Goal: Information Seeking & Learning: Learn about a topic

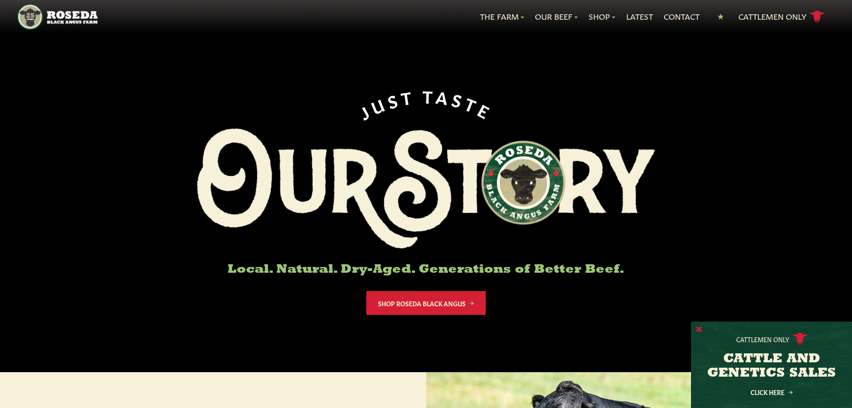
click at [700, 326] on button "X" at bounding box center [699, 329] width 6 height 9
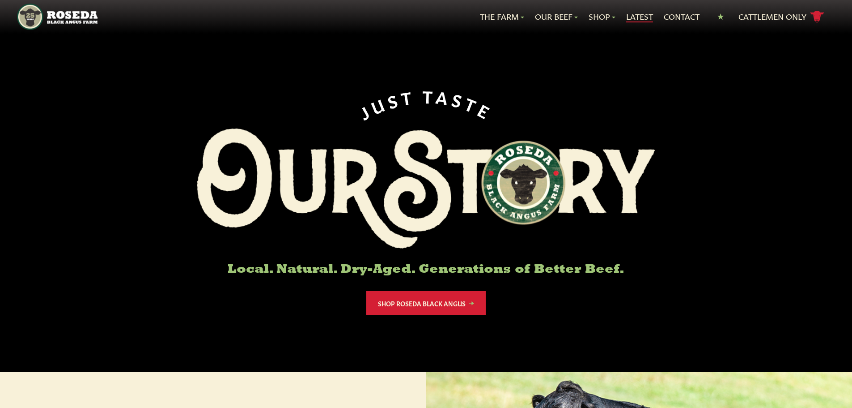
click at [637, 17] on link "Latest" at bounding box center [639, 17] width 27 height 12
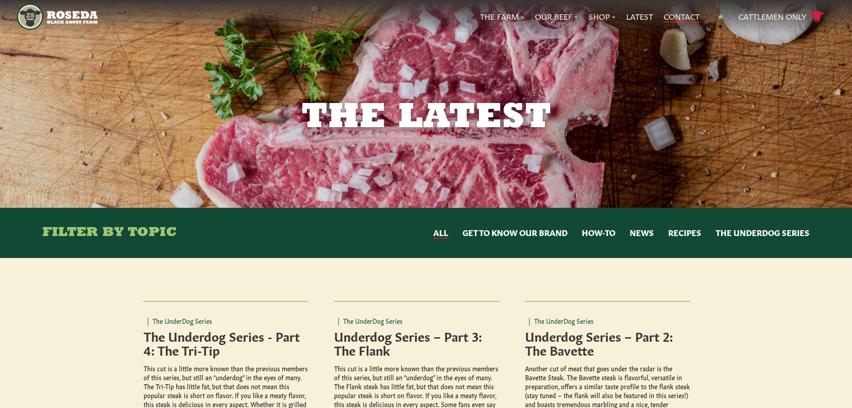
click at [675, 16] on link "Contact" at bounding box center [682, 17] width 36 height 12
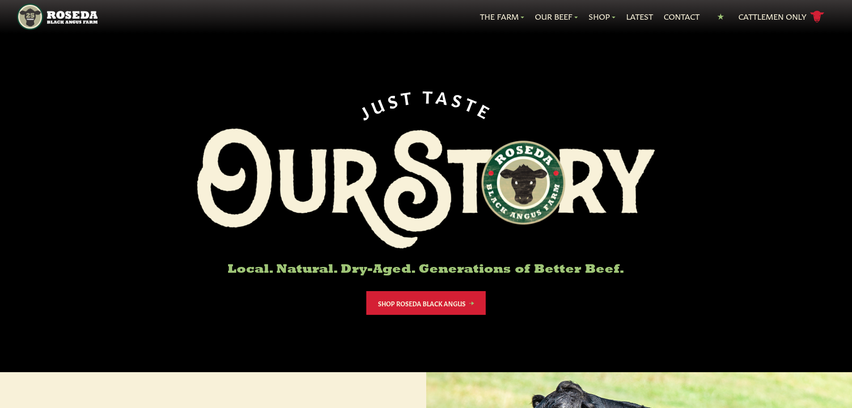
click at [506, 35] on div "J U S T T A S T E Local. Natural. Dry-Aged. Generations of Better Beef. Shop Ro…" at bounding box center [426, 186] width 852 height 372
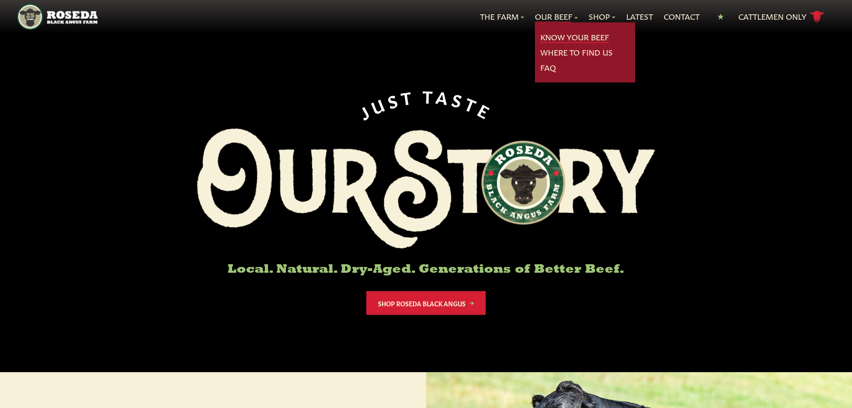
click at [564, 34] on link "Know Your Beef" at bounding box center [575, 37] width 69 height 12
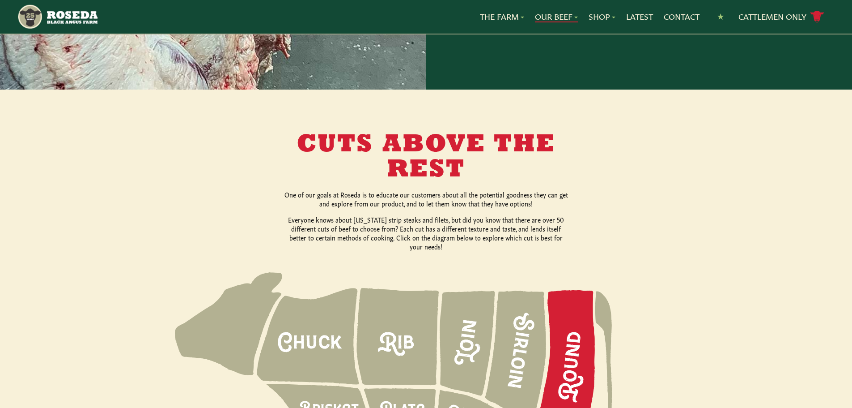
scroll to position [1119, 0]
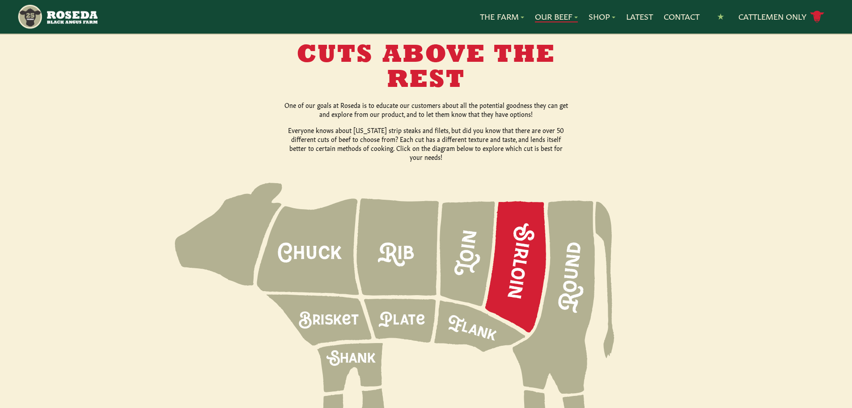
click at [520, 237] on icon at bounding box center [516, 266] width 61 height 131
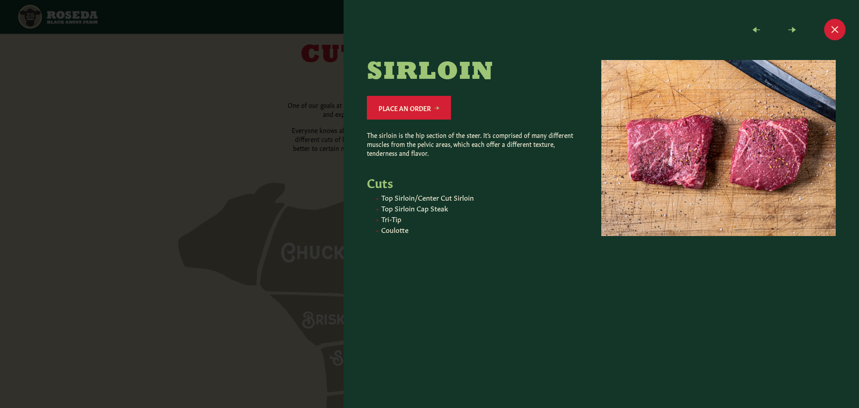
click at [325, 160] on div at bounding box center [429, 204] width 859 height 408
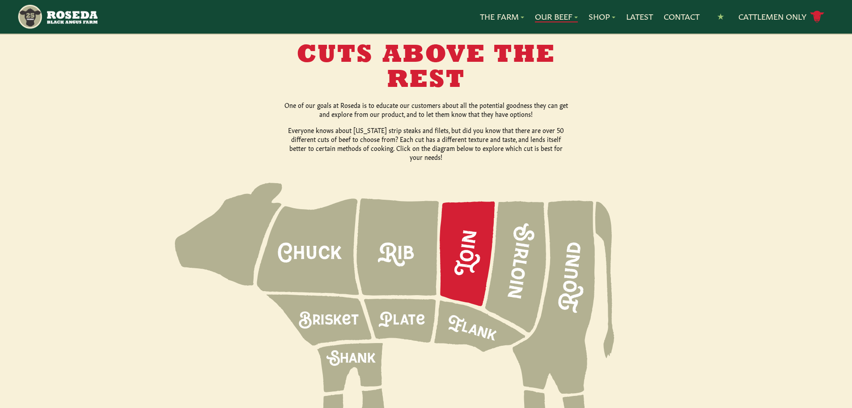
click at [464, 217] on icon at bounding box center [467, 253] width 55 height 105
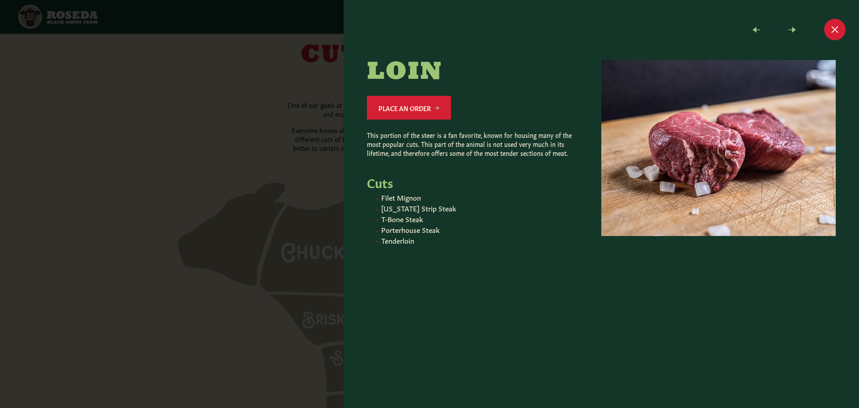
click at [323, 166] on div at bounding box center [429, 204] width 859 height 408
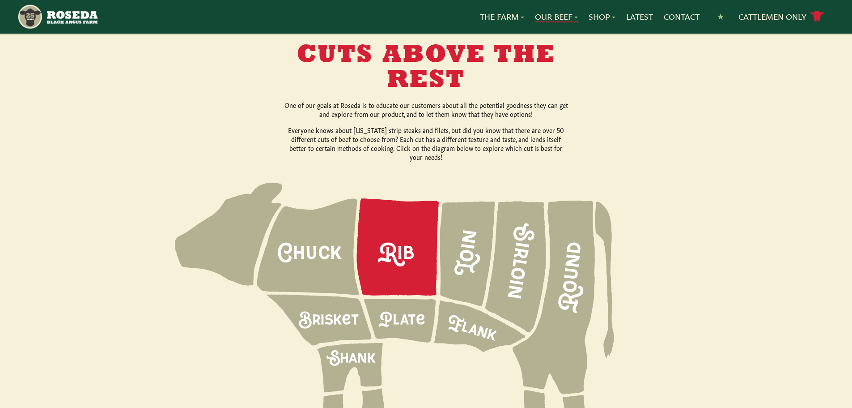
click at [400, 228] on icon at bounding box center [398, 246] width 82 height 97
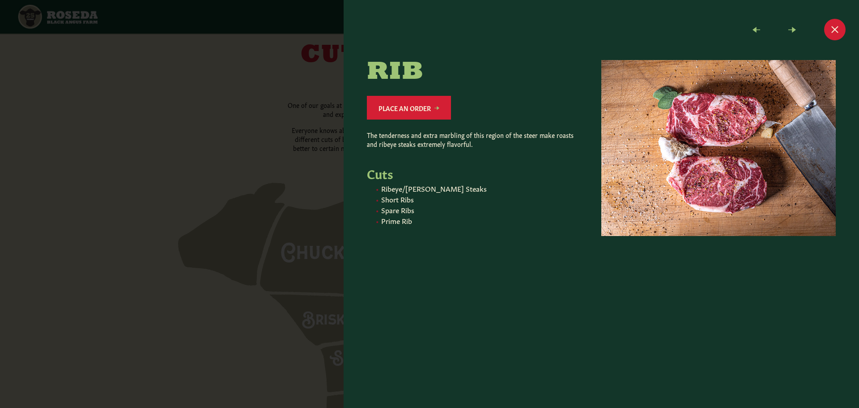
click at [328, 128] on div at bounding box center [429, 204] width 859 height 408
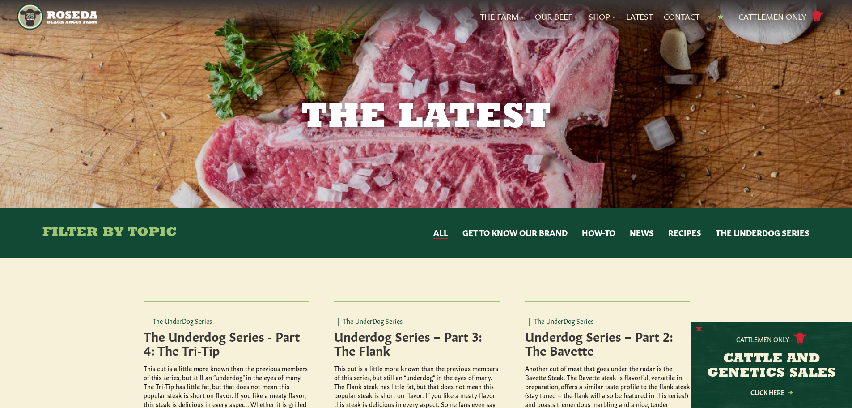
click at [699, 329] on button "X" at bounding box center [699, 329] width 6 height 9
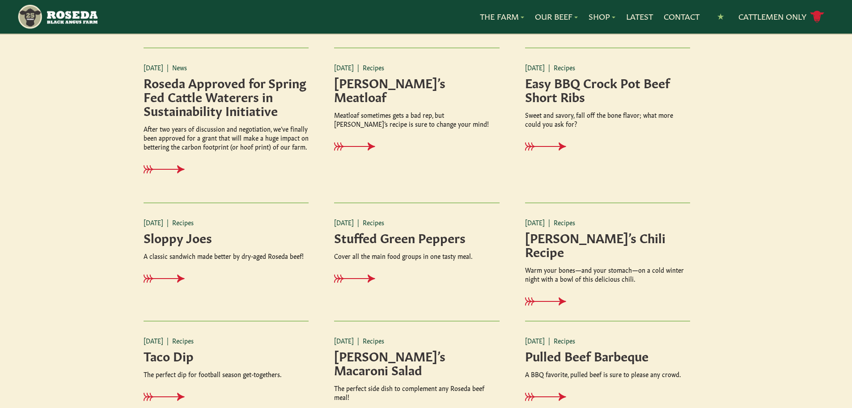
scroll to position [716, 0]
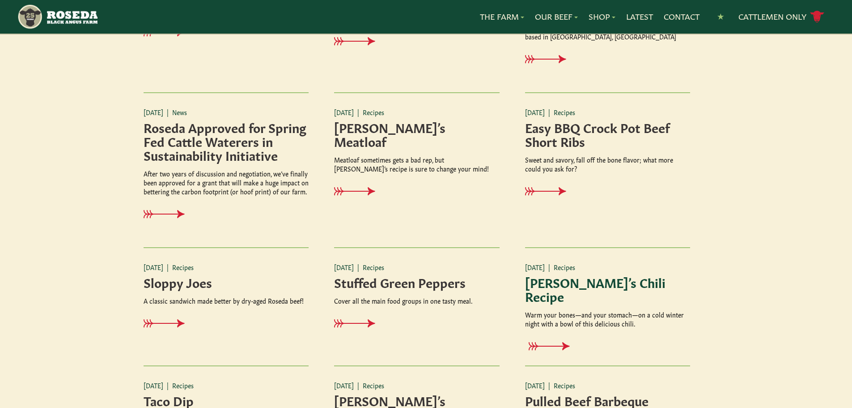
click at [550, 342] on icon at bounding box center [552, 346] width 41 height 9
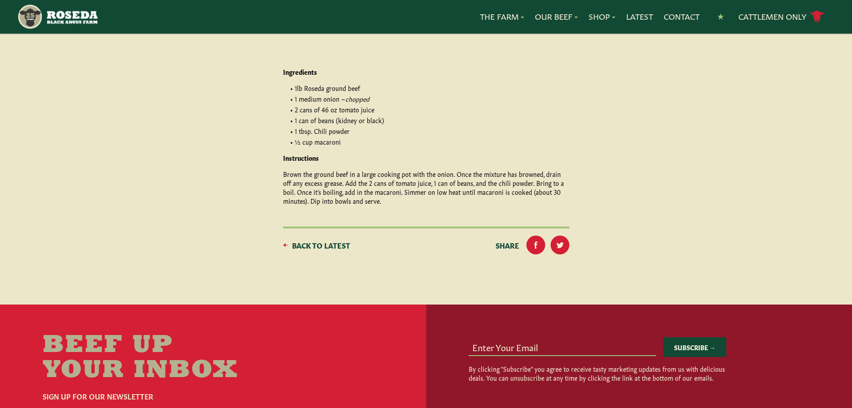
scroll to position [134, 0]
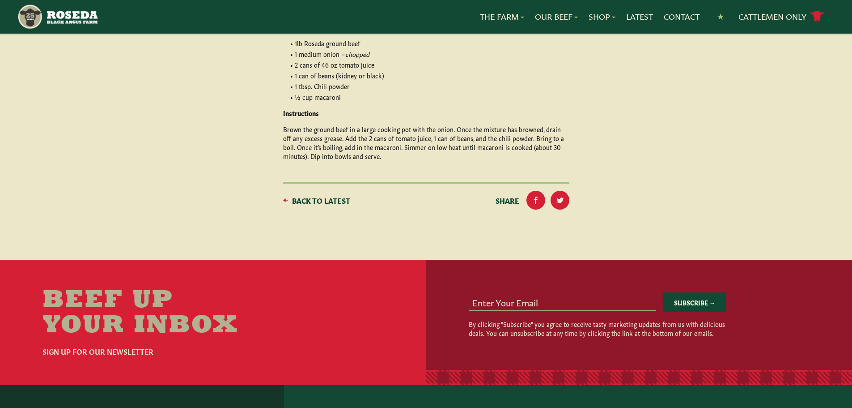
click at [297, 202] on span "Back to Latest" at bounding box center [321, 200] width 58 height 11
